Goal: Task Accomplishment & Management: Use online tool/utility

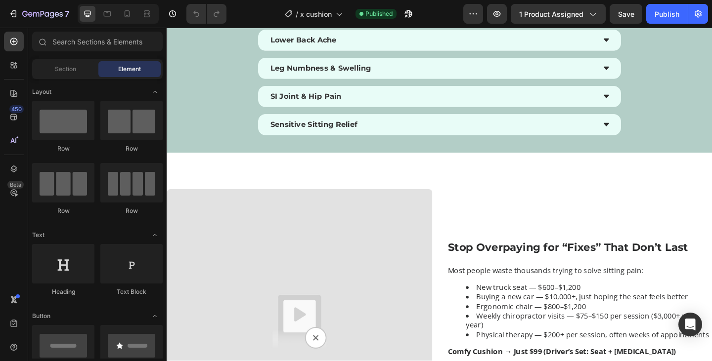
scroll to position [1939, 0]
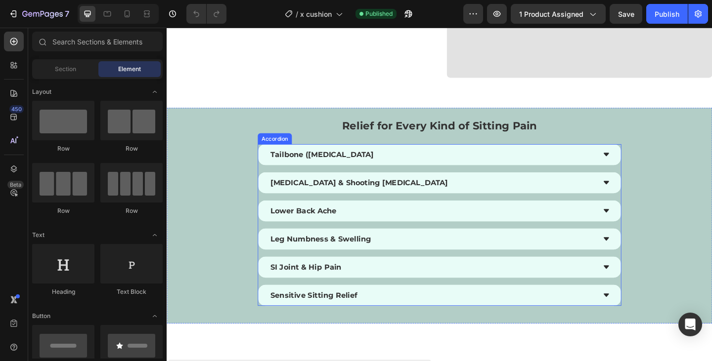
click at [399, 212] on div "Tailbone ([MEDICAL_DATA] [MEDICAL_DATA] & Shooting [MEDICAL_DATA] Lower Back Ac…" at bounding box center [462, 243] width 395 height 176
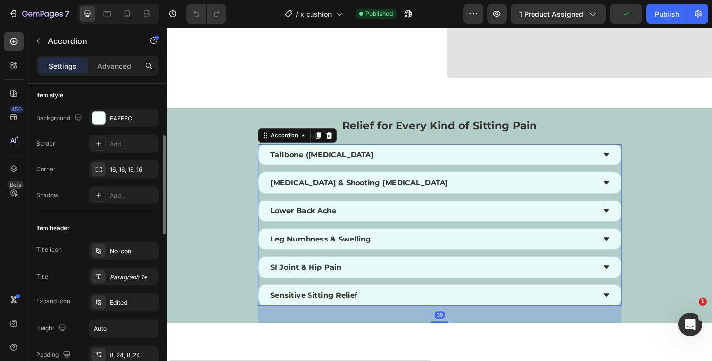
scroll to position [102, 0]
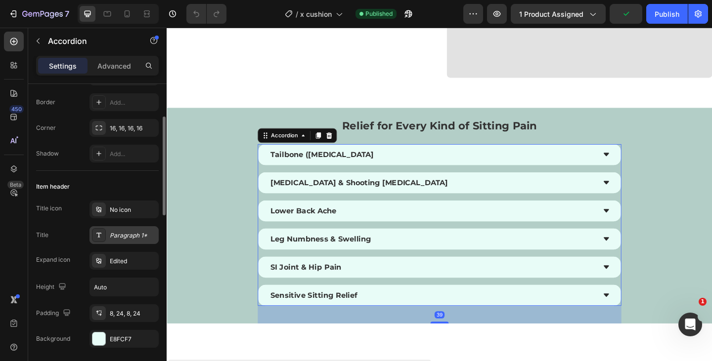
click at [124, 234] on div "Paragraph 1*" at bounding box center [133, 235] width 46 height 9
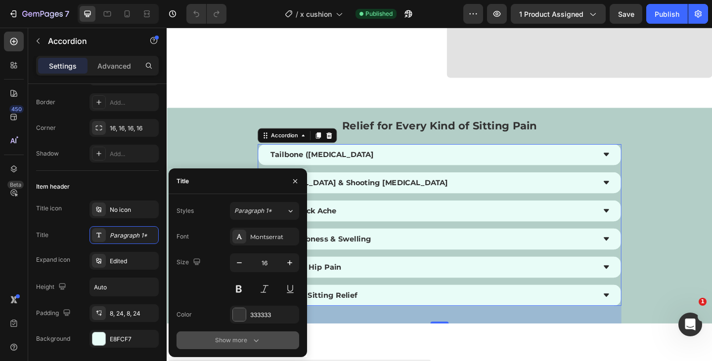
click at [258, 342] on icon "button" at bounding box center [256, 341] width 10 height 10
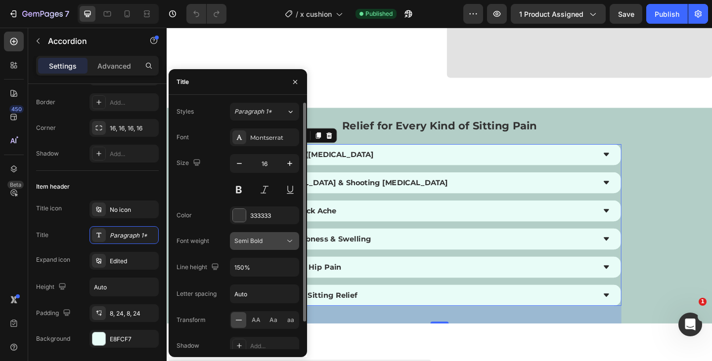
click at [260, 237] on span "Semi Bold" at bounding box center [248, 240] width 28 height 7
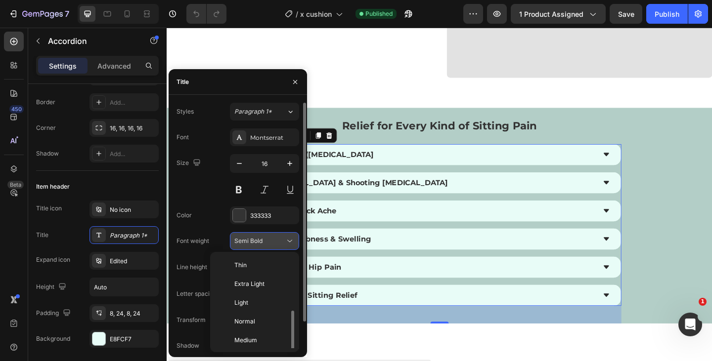
scroll to position [36, 0]
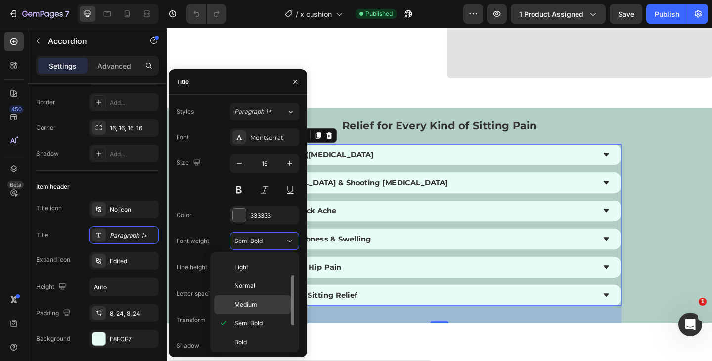
click at [242, 299] on div "Medium" at bounding box center [252, 305] width 77 height 19
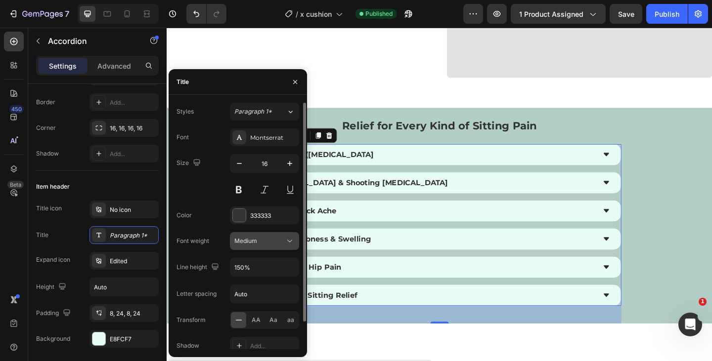
click at [281, 241] on div "Medium" at bounding box center [259, 241] width 50 height 9
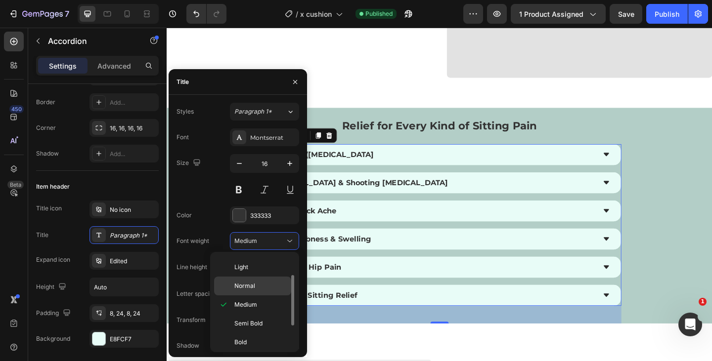
click at [260, 284] on p "Normal" at bounding box center [260, 286] width 52 height 9
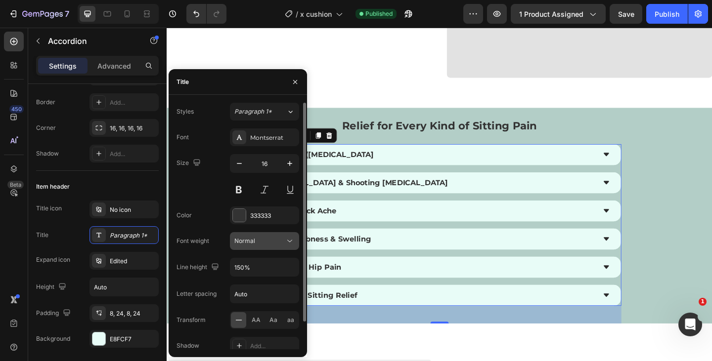
click at [279, 241] on div "Normal" at bounding box center [259, 241] width 50 height 9
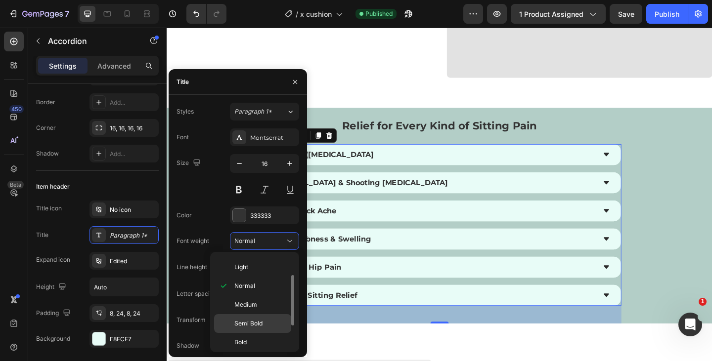
click at [262, 320] on p "Semi Bold" at bounding box center [260, 323] width 52 height 9
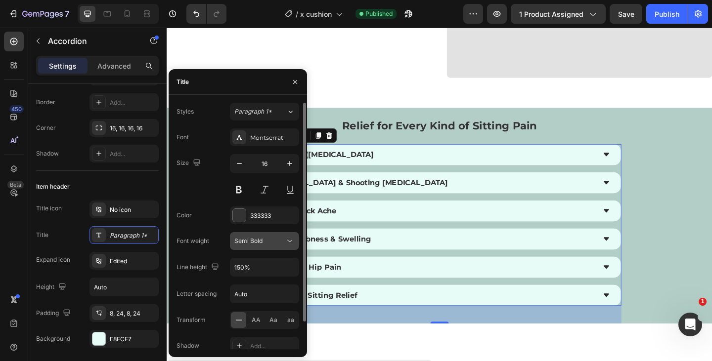
click at [283, 240] on div "Semi Bold" at bounding box center [259, 241] width 50 height 9
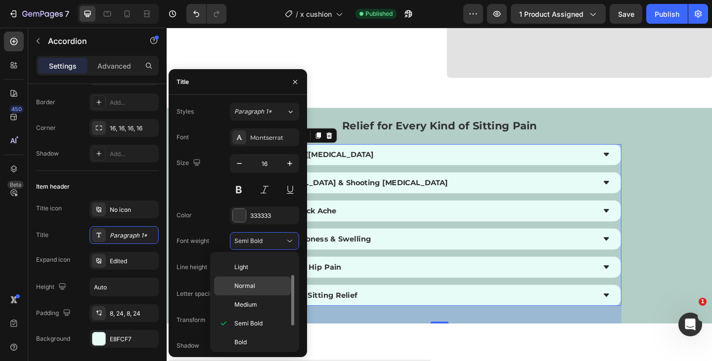
click at [269, 291] on div "Normal" at bounding box center [252, 286] width 77 height 19
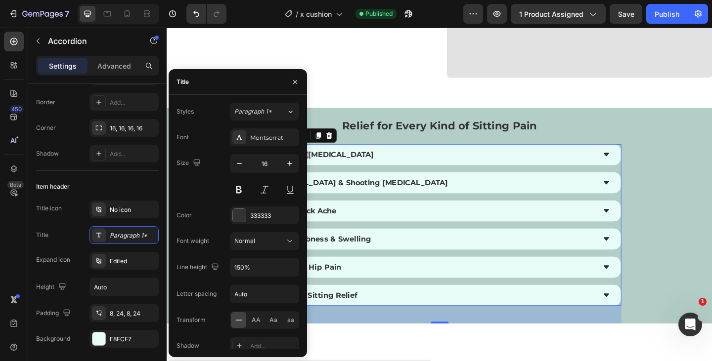
click at [361, 170] on strong "Tailbone ([MEDICAL_DATA]" at bounding box center [335, 165] width 112 height 9
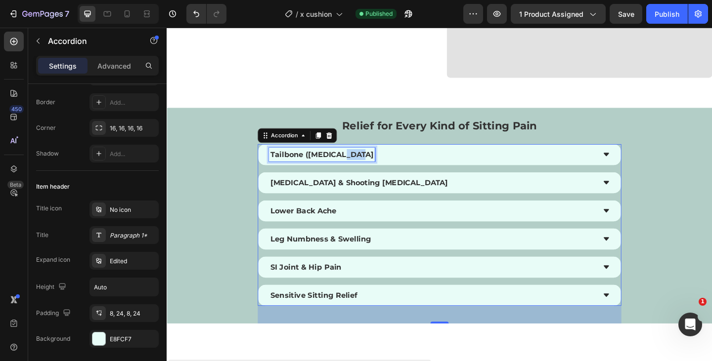
click at [361, 170] on strong "Tailbone ([MEDICAL_DATA]" at bounding box center [335, 165] width 112 height 9
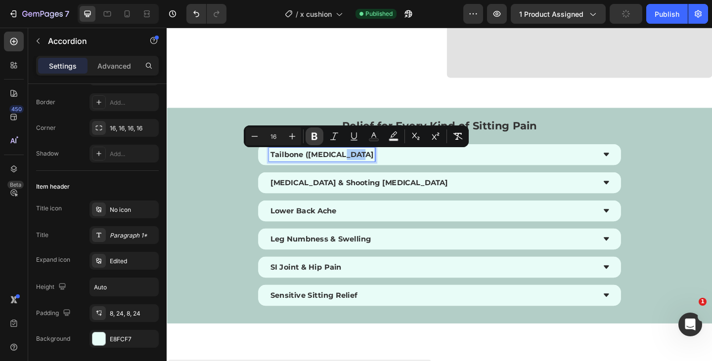
click at [312, 131] on icon "Editor contextual toolbar" at bounding box center [314, 136] width 10 height 10
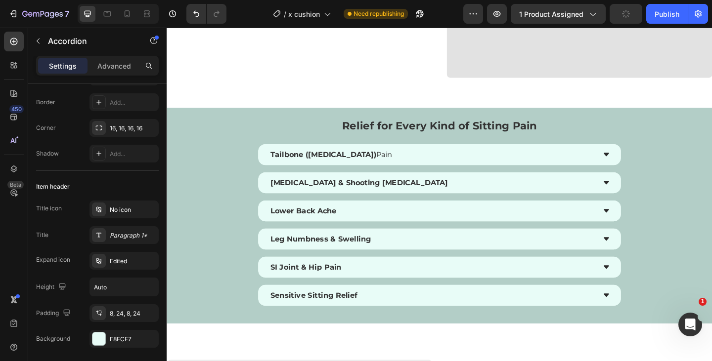
click at [339, 167] on strong "Tailbone ([MEDICAL_DATA])" at bounding box center [336, 165] width 115 height 9
click at [351, 165] on strong "Tailbone ([MEDICAL_DATA])" at bounding box center [336, 165] width 115 height 9
click at [377, 174] on div "Tailbone ([MEDICAL_DATA]" at bounding box center [463, 166] width 394 height 23
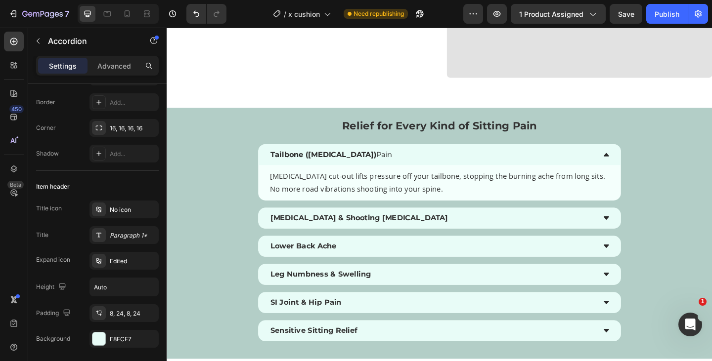
click at [355, 163] on p "Tailbone ([MEDICAL_DATA]" at bounding box center [345, 166] width 132 height 12
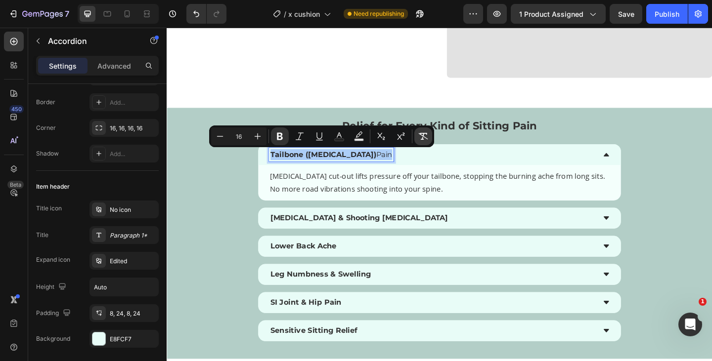
click at [422, 131] on icon "Editor contextual toolbar" at bounding box center [423, 136] width 10 height 10
click at [346, 234] on strong "[MEDICAL_DATA] & Shooting [MEDICAL_DATA]" at bounding box center [375, 234] width 193 height 9
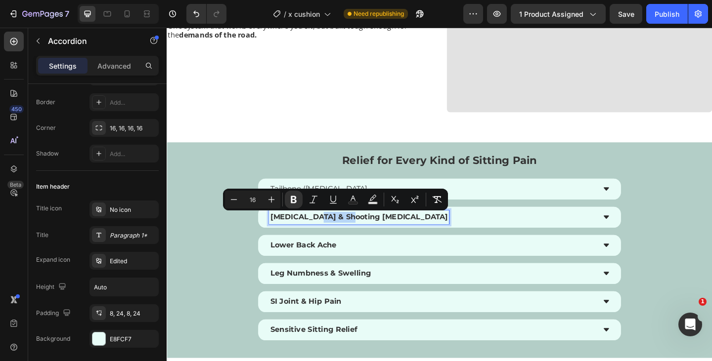
scroll to position [1901, 0]
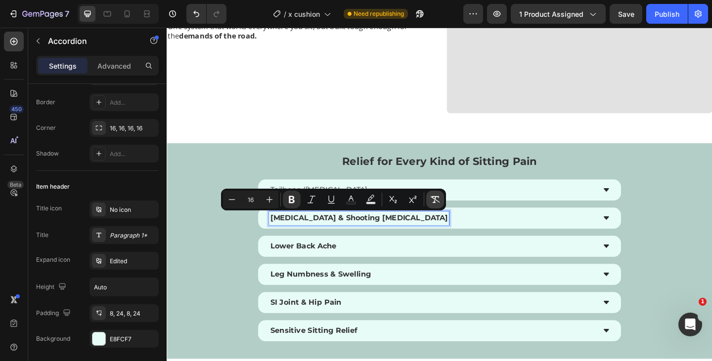
click at [427, 204] on button "Remove Format" at bounding box center [435, 200] width 18 height 18
click at [340, 268] on strong "Lower Back Ache" at bounding box center [315, 265] width 72 height 9
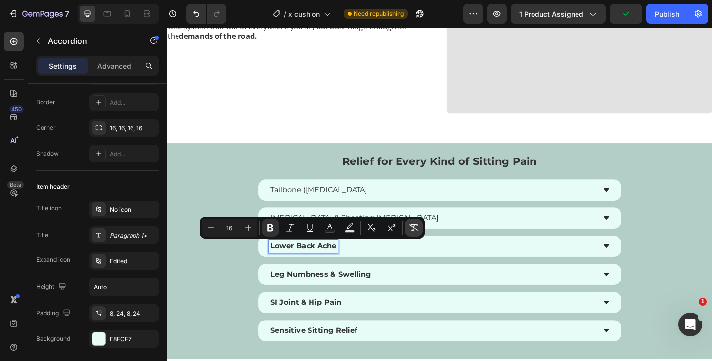
click at [419, 230] on button "Remove Format" at bounding box center [414, 228] width 18 height 18
click at [344, 291] on p "Leg Numbness & Swelling" at bounding box center [333, 297] width 109 height 12
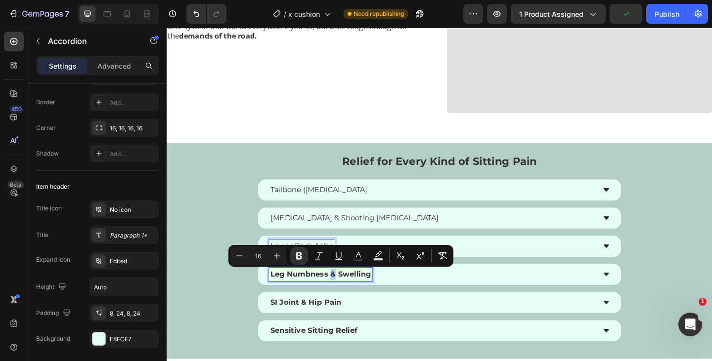
click at [344, 298] on strong "Leg Numbness & Swelling" at bounding box center [333, 296] width 109 height 9
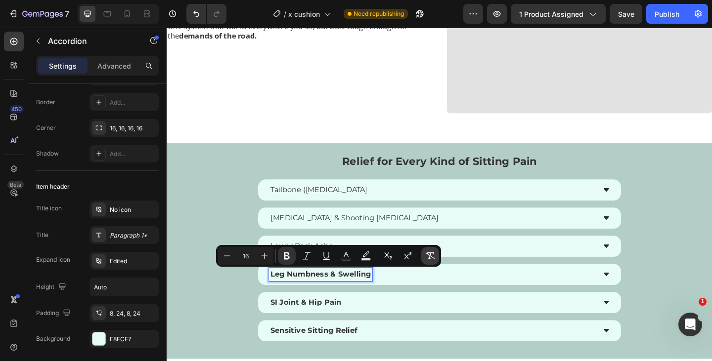
click at [429, 258] on icon "Editor contextual toolbar" at bounding box center [429, 256] width 9 height 7
click at [334, 325] on strong "SI Joint & Hip Pain" at bounding box center [317, 326] width 77 height 9
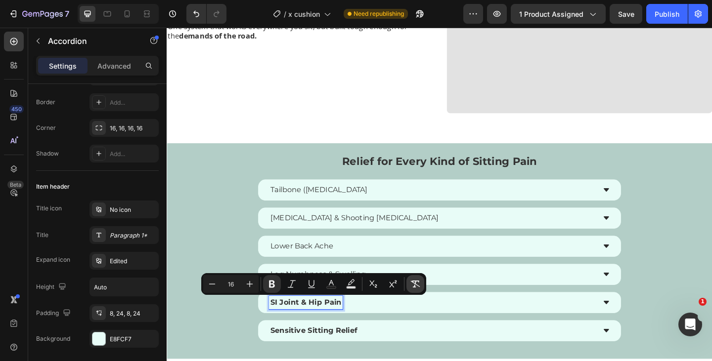
click at [419, 283] on icon "Editor contextual toolbar" at bounding box center [415, 284] width 10 height 10
click at [333, 355] on strong "Sensitive Sitting Relief" at bounding box center [326, 357] width 94 height 9
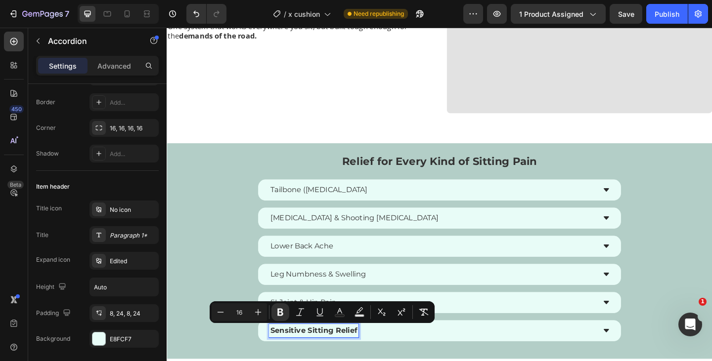
click at [434, 310] on div "Minus 16 Plus Bold Italic Underline Text Color Text Background Color Subscript …" at bounding box center [322, 312] width 225 height 22
click at [424, 310] on icon "Editor contextual toolbar" at bounding box center [424, 312] width 10 height 10
click at [316, 253] on div "Tailbone ([MEDICAL_DATA] [MEDICAL_DATA] & Shooting [MEDICAL_DATA] Lower Back Ac…" at bounding box center [462, 281] width 395 height 176
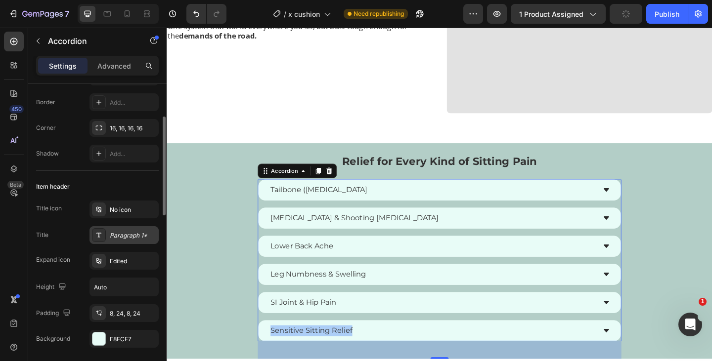
click at [120, 234] on div "Paragraph 1*" at bounding box center [133, 235] width 46 height 9
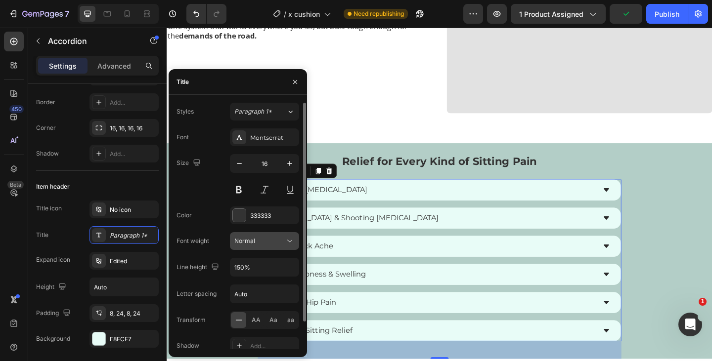
click at [289, 245] on icon at bounding box center [290, 241] width 10 height 10
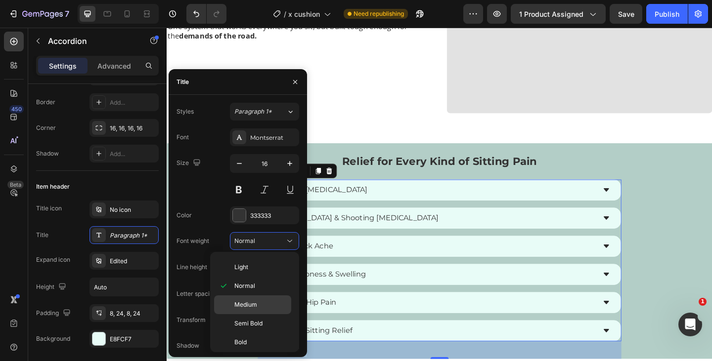
click at [259, 309] on div "Medium" at bounding box center [252, 305] width 77 height 19
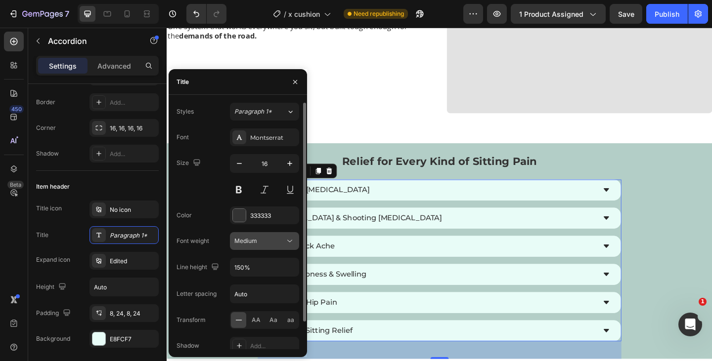
click at [291, 241] on icon at bounding box center [289, 241] width 5 height 2
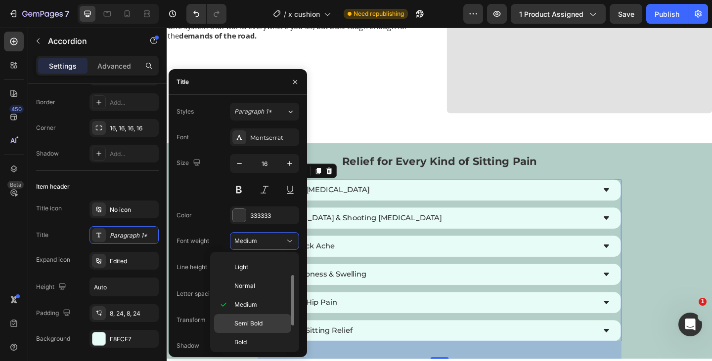
click at [269, 319] on p "Semi Bold" at bounding box center [260, 323] width 52 height 9
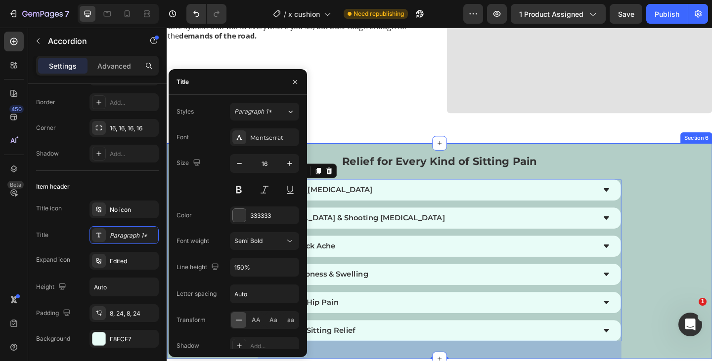
click at [692, 247] on div "Relief for Every Kind of Sitting Pain Text Block Tailbone ([MEDICAL_DATA] [MEDI…" at bounding box center [463, 271] width 593 height 235
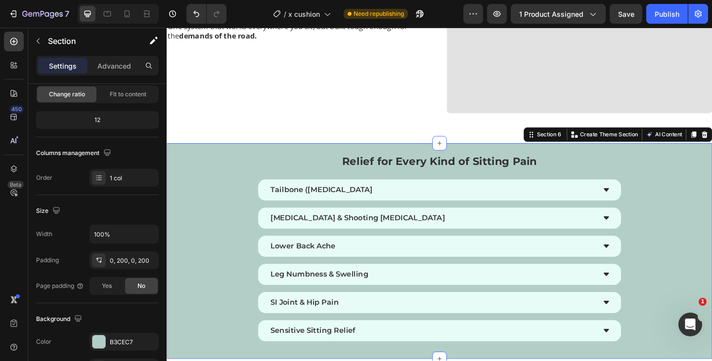
scroll to position [0, 0]
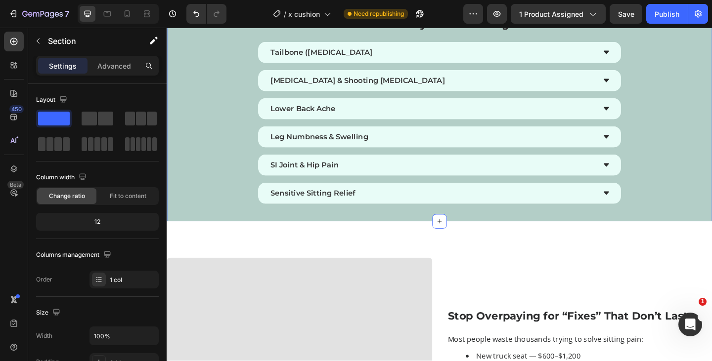
scroll to position [2051, 0]
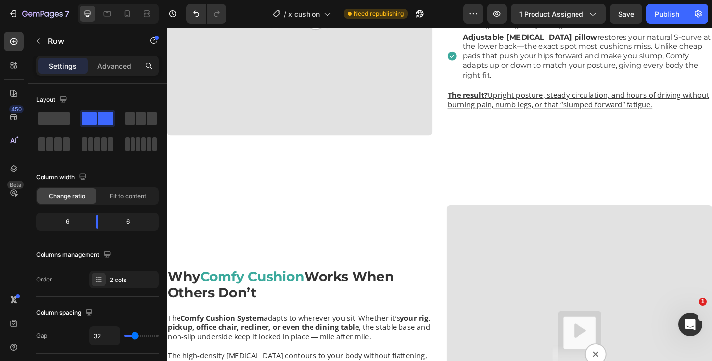
scroll to position [1440, 0]
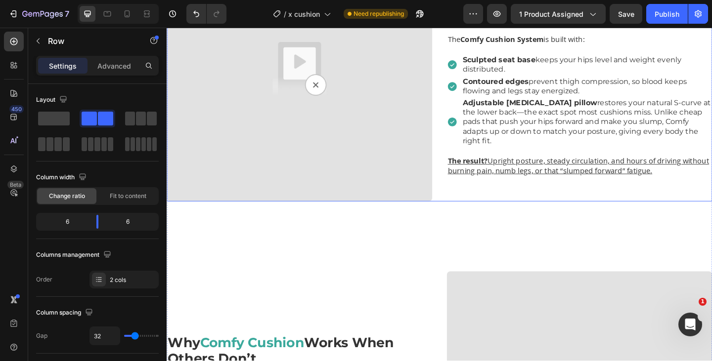
click at [472, 207] on div "Improve Posture & Keep Blood Flowing Mile After Mile Heading Truck and car seat…" at bounding box center [615, 72] width 289 height 289
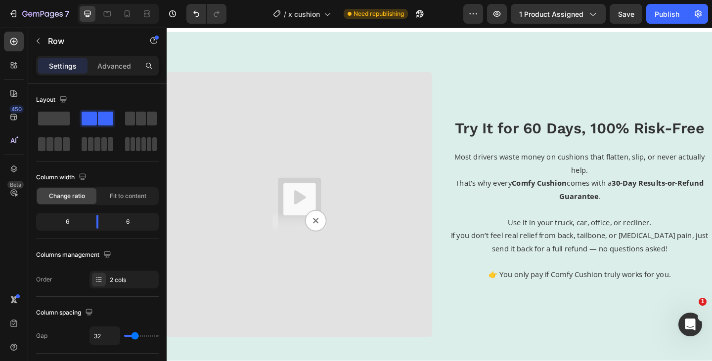
scroll to position [3789, 0]
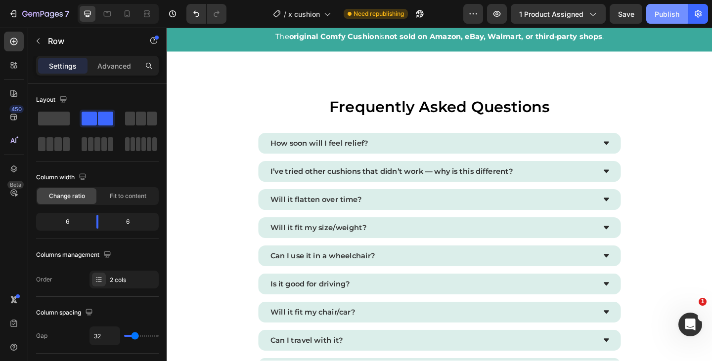
click at [661, 15] on div "Publish" at bounding box center [666, 14] width 25 height 10
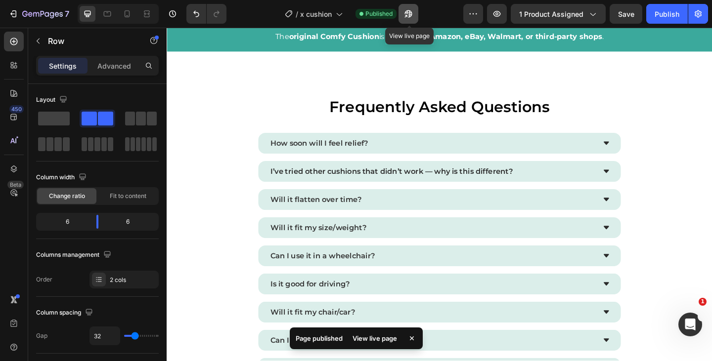
click at [412, 16] on icon "button" at bounding box center [408, 14] width 10 height 10
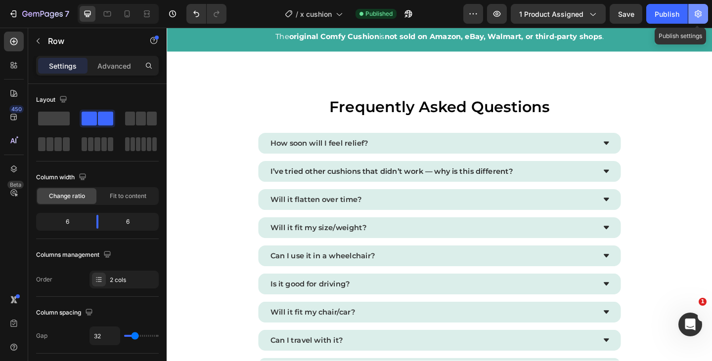
click at [697, 22] on button "button" at bounding box center [698, 14] width 20 height 20
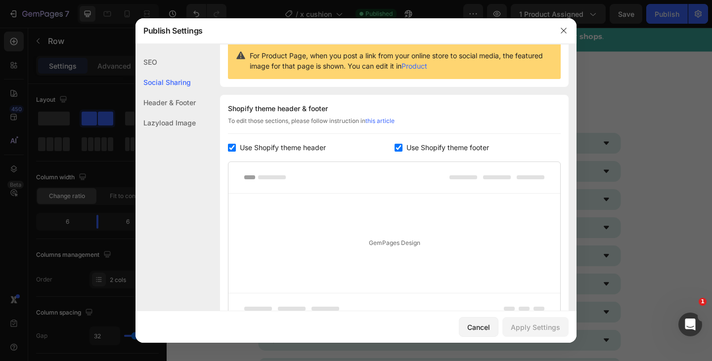
scroll to position [105, 0]
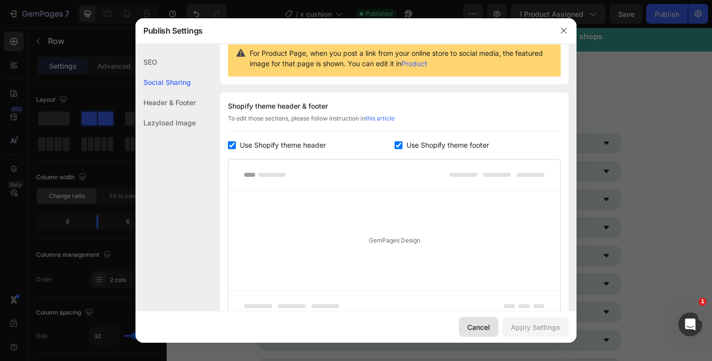
click at [483, 328] on div "Cancel" at bounding box center [478, 327] width 23 height 10
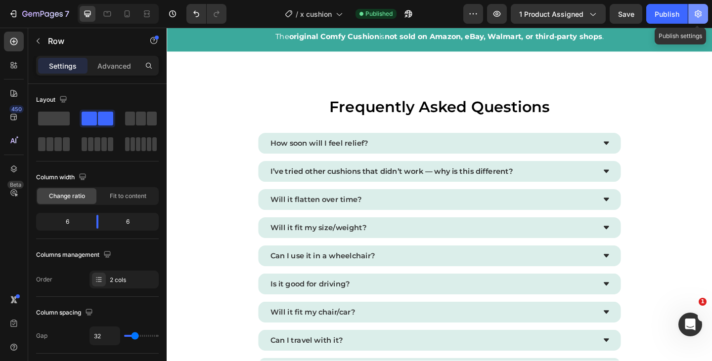
click at [704, 14] on button "button" at bounding box center [698, 14] width 20 height 20
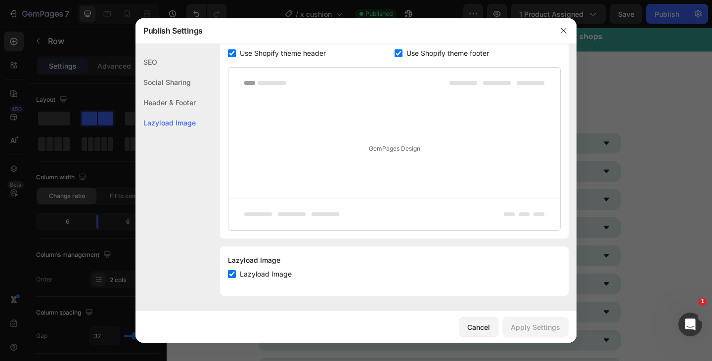
scroll to position [0, 0]
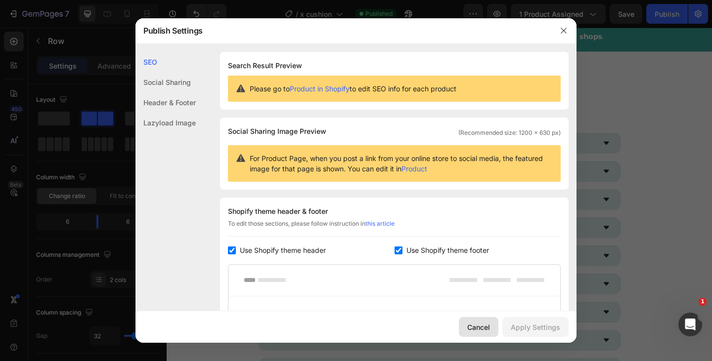
click at [483, 328] on div "Cancel" at bounding box center [478, 327] width 23 height 10
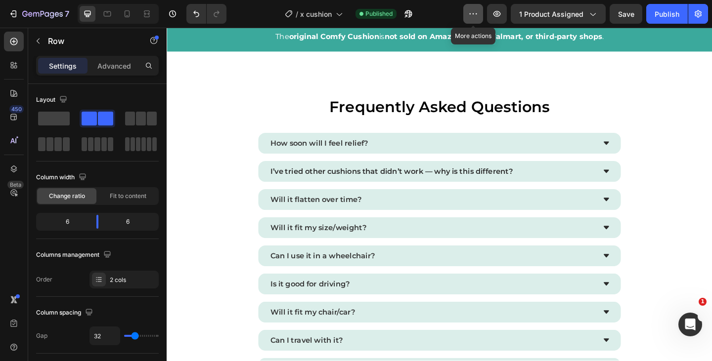
click at [477, 15] on icon "button" at bounding box center [473, 14] width 10 height 10
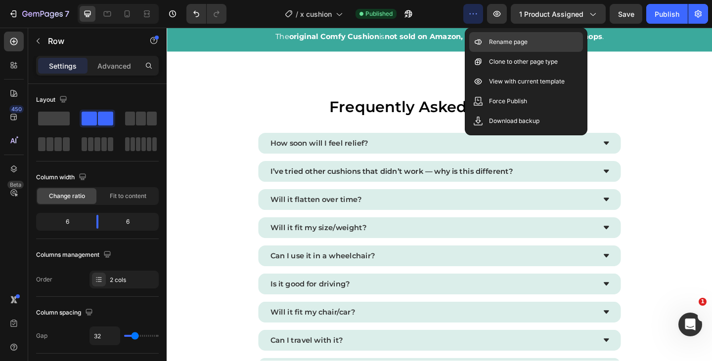
click at [532, 46] on div "Rename page" at bounding box center [526, 42] width 114 height 20
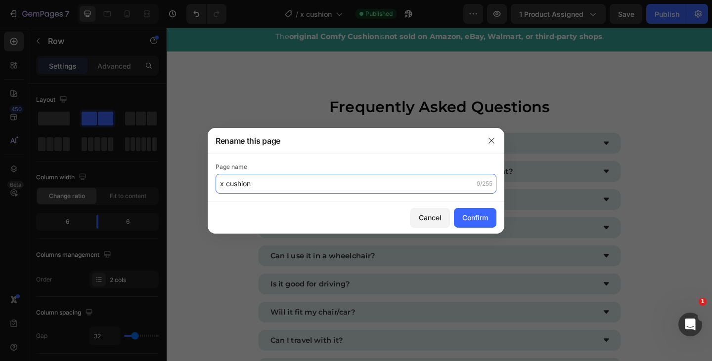
drag, startPoint x: 225, startPoint y: 181, endPoint x: 210, endPoint y: 181, distance: 15.3
click at [210, 181] on div "Page name x cushion 9/255" at bounding box center [356, 178] width 296 height 48
type input "Comfy Cushion"
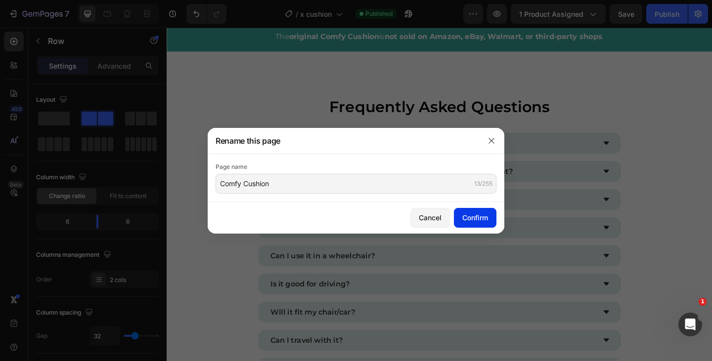
click at [473, 213] on div "Confirm" at bounding box center [475, 217] width 26 height 10
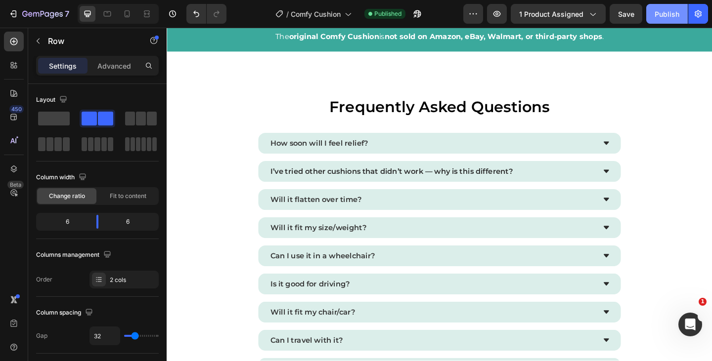
click at [671, 13] on div "Publish" at bounding box center [666, 14] width 25 height 10
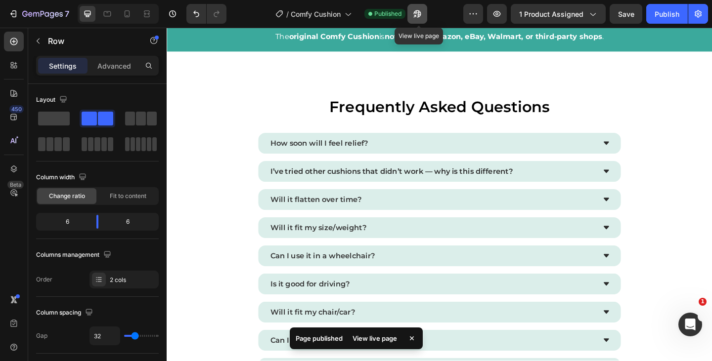
click at [419, 14] on icon "button" at bounding box center [417, 14] width 10 height 10
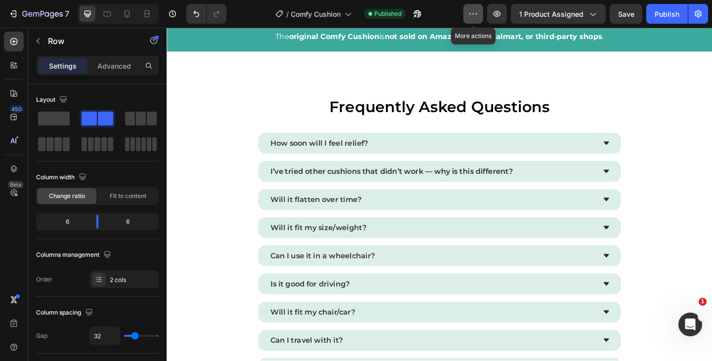
click at [472, 19] on button "button" at bounding box center [473, 14] width 20 height 20
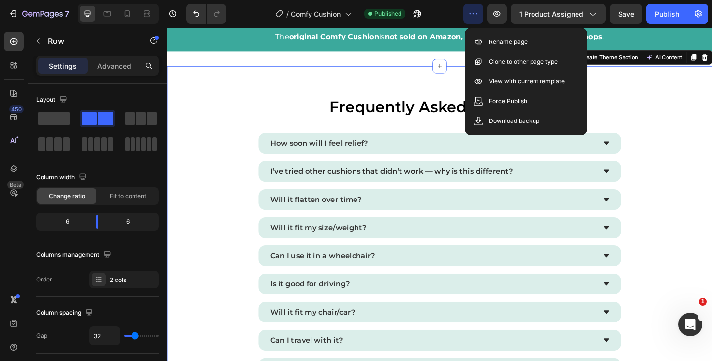
click at [689, 91] on div "Frequently Asked Questions Text Block How soon will I feel relief? I’ve tried o…" at bounding box center [463, 292] width 593 height 445
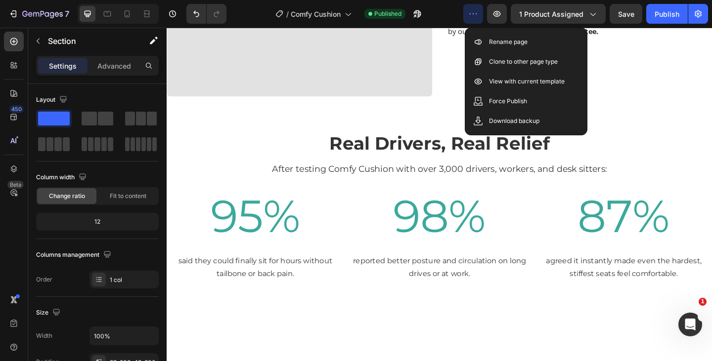
scroll to position [2290, 0]
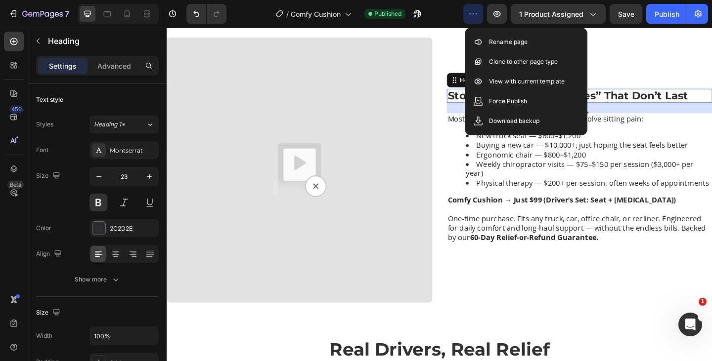
click at [711, 110] on h2 "Stop Overpaying for “Fixes” That Don’t Last" at bounding box center [615, 102] width 289 height 16
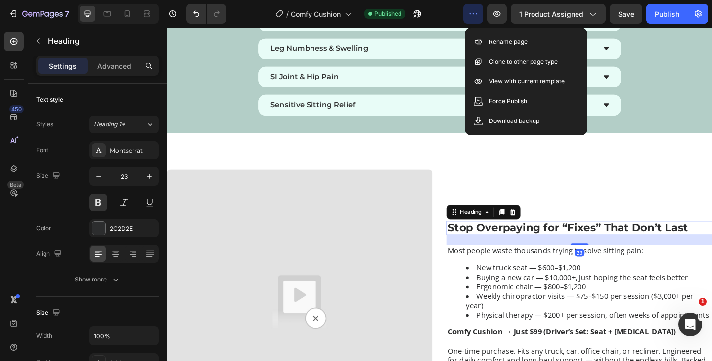
scroll to position [1929, 0]
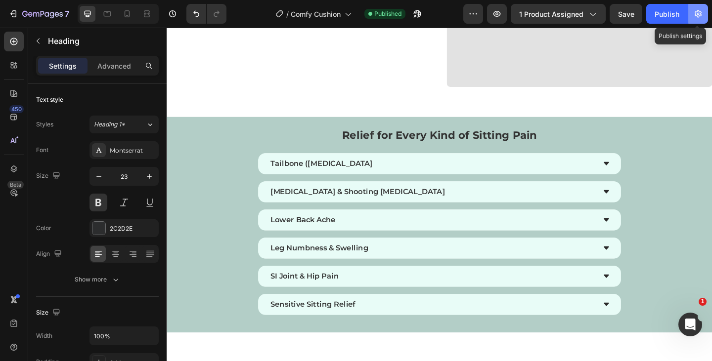
click at [698, 16] on icon "button" at bounding box center [698, 14] width 10 height 10
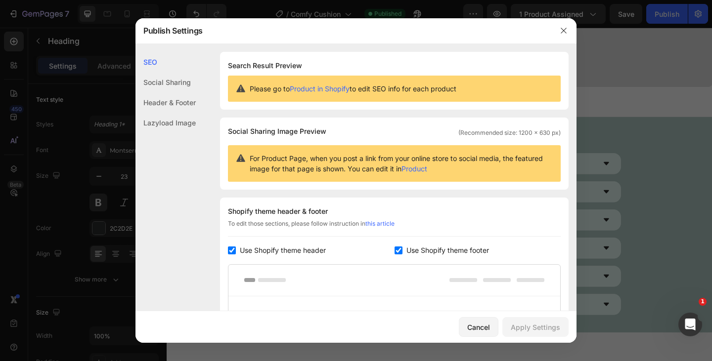
scroll to position [197, 0]
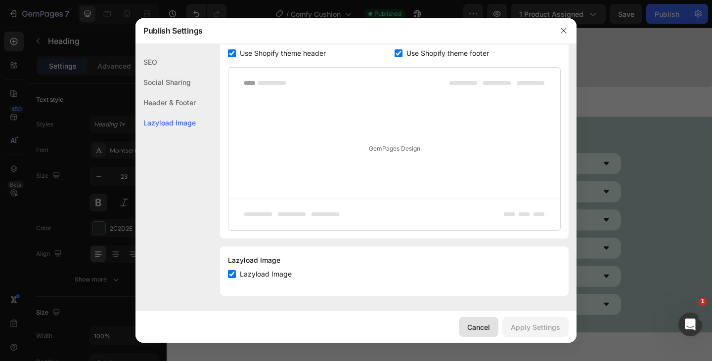
click at [475, 331] on div "Cancel" at bounding box center [478, 327] width 23 height 10
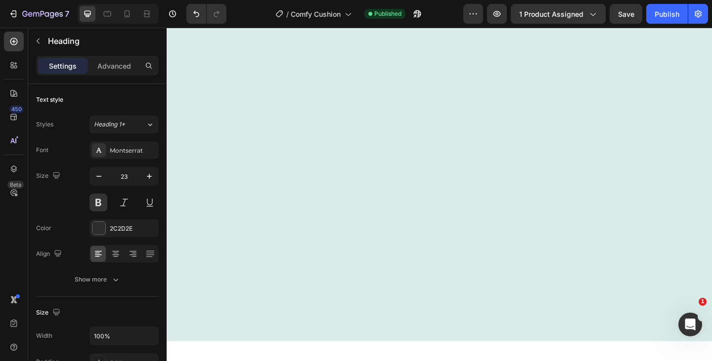
scroll to position [0, 0]
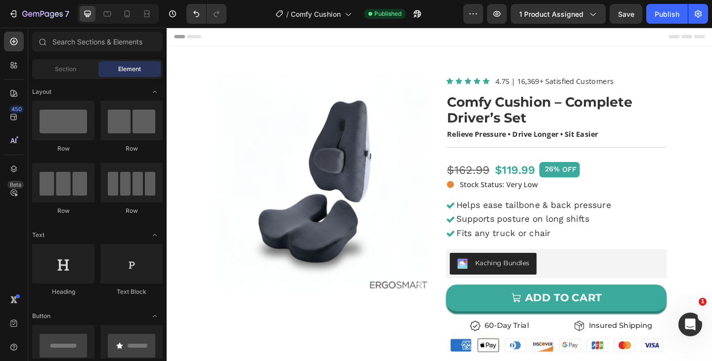
click at [512, 42] on div "Header" at bounding box center [462, 38] width 577 height 20
click at [192, 39] on span "Header" at bounding box center [196, 38] width 22 height 10
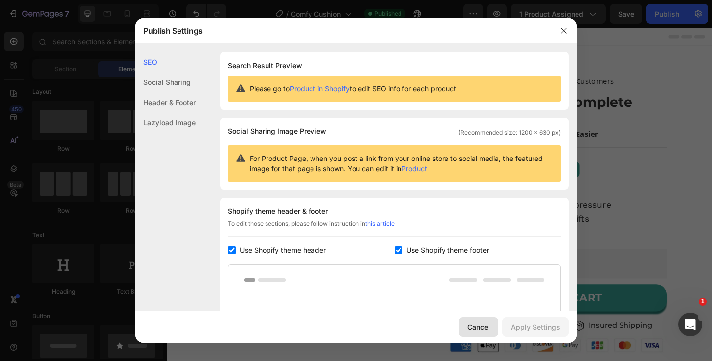
click at [483, 327] on div "Cancel" at bounding box center [478, 327] width 23 height 10
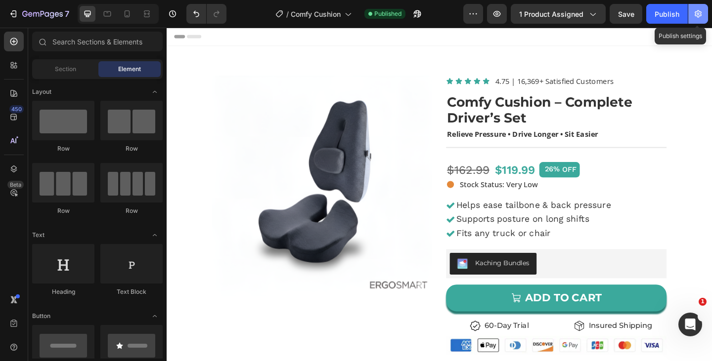
click at [701, 21] on button "button" at bounding box center [698, 14] width 20 height 20
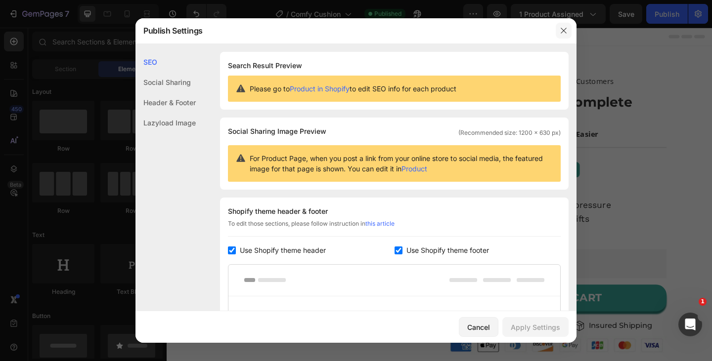
click at [561, 27] on icon "button" at bounding box center [563, 31] width 8 height 8
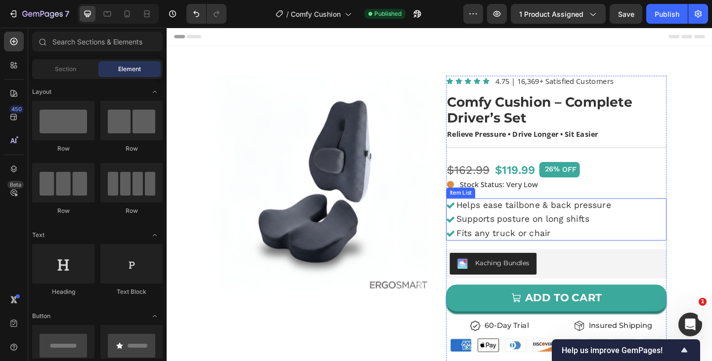
click at [679, 249] on div "Helps ease tailbone & back pressure Supports posture on long shifts Fits any tr…" at bounding box center [590, 235] width 240 height 45
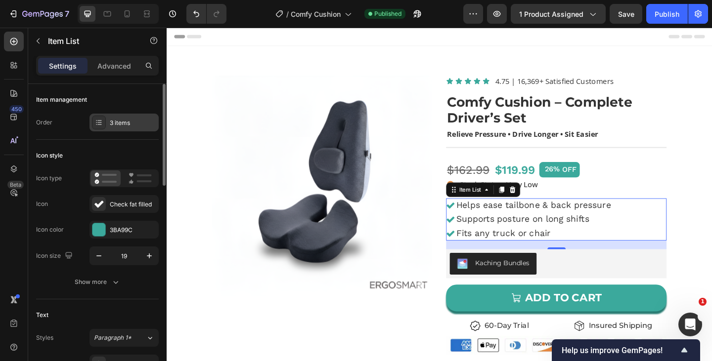
click at [130, 122] on div "3 items" at bounding box center [133, 123] width 46 height 9
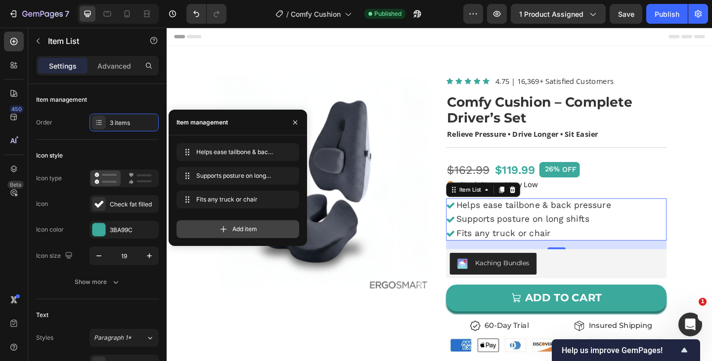
click at [220, 231] on icon at bounding box center [223, 229] width 10 height 10
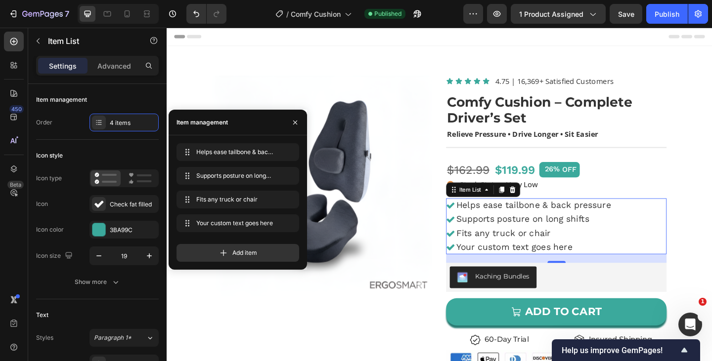
click at [606, 267] on div "Your custom text goes here" at bounding box center [565, 266] width 171 height 15
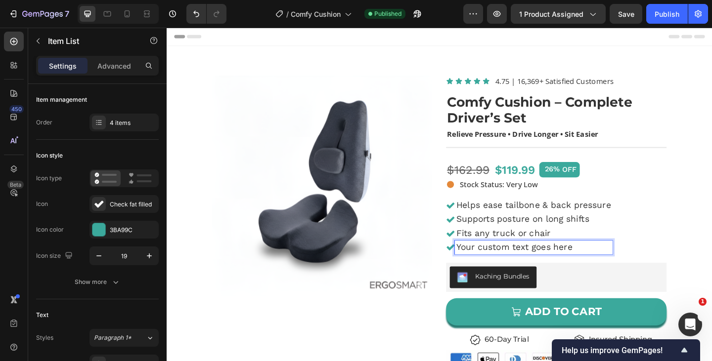
click at [606, 267] on p "Your custom text goes here" at bounding box center [565, 267] width 169 height 12
click at [592, 267] on p "Your custom text goes here" at bounding box center [565, 267] width 169 height 12
click at [535, 266] on p "Installs in ~10 seconds" at bounding box center [565, 267] width 169 height 12
click at [676, 266] on div "Helps ease tailbone & back pressure Supports posture on long shifts Fits any tr…" at bounding box center [590, 243] width 240 height 61
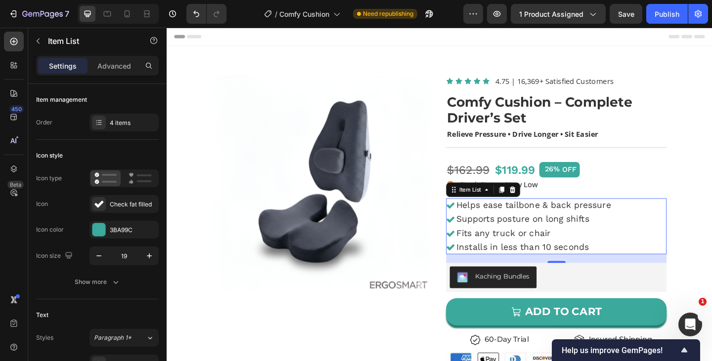
click at [711, 263] on div "Product Images Icon Icon Icon Icon Icon Icon List 4.75 | 16,369+ Satisfied Cust…" at bounding box center [463, 333] width 593 height 545
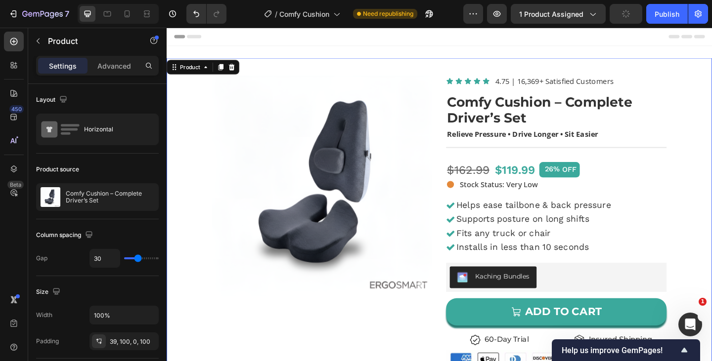
click at [711, 264] on div "Product Images Icon Icon Icon Icon Icon Icon List 4.75 | 16,369+ Satisfied Cust…" at bounding box center [463, 333] width 593 height 545
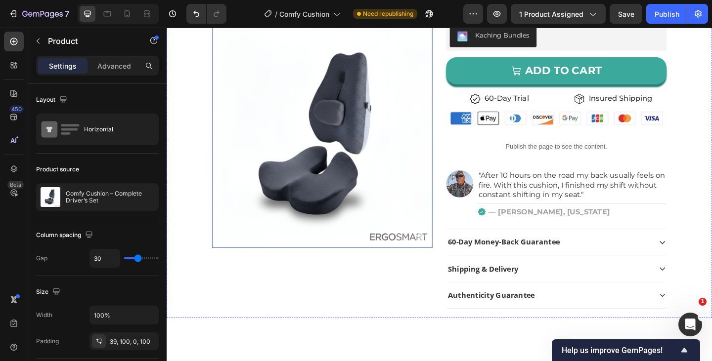
scroll to position [263, 0]
